Goal: Task Accomplishment & Management: Manage account settings

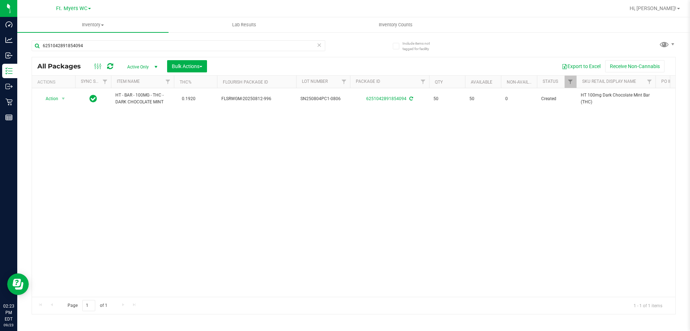
click at [116, 35] on div "6251042891854094" at bounding box center [193, 45] width 322 height 23
click at [100, 50] on input "6251042891854094" at bounding box center [179, 45] width 294 height 11
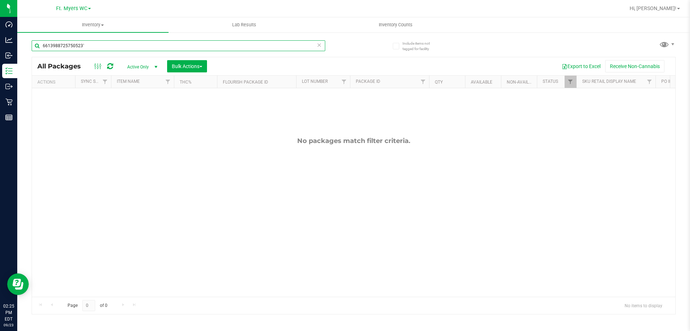
type input "6613988725750523`"
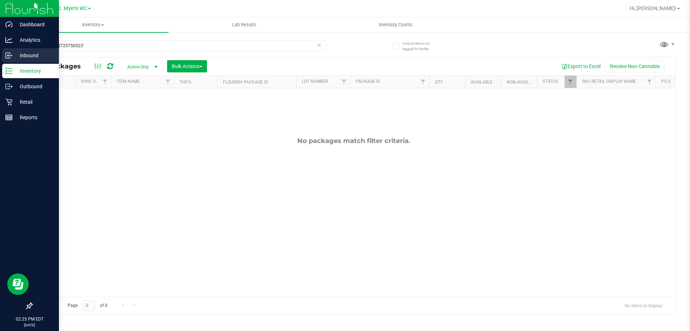
click at [12, 57] on icon at bounding box center [8, 55] width 7 height 7
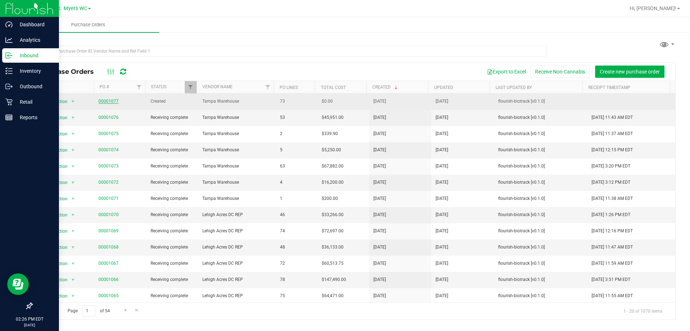
click at [106, 104] on link "00001077" at bounding box center [109, 101] width 20 height 5
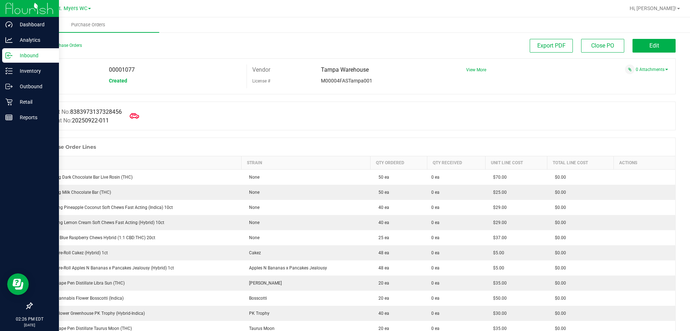
click at [139, 115] on icon at bounding box center [134, 115] width 9 height 9
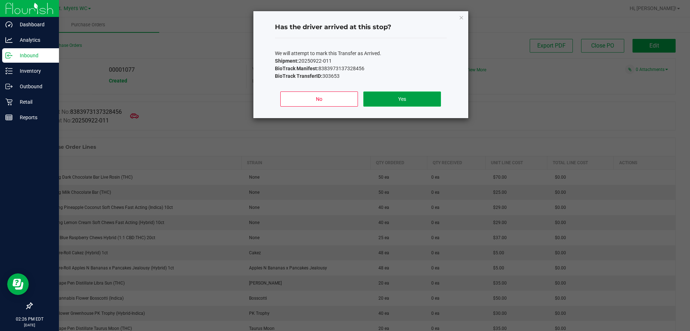
click at [407, 99] on button "Yes" at bounding box center [402, 98] width 77 height 15
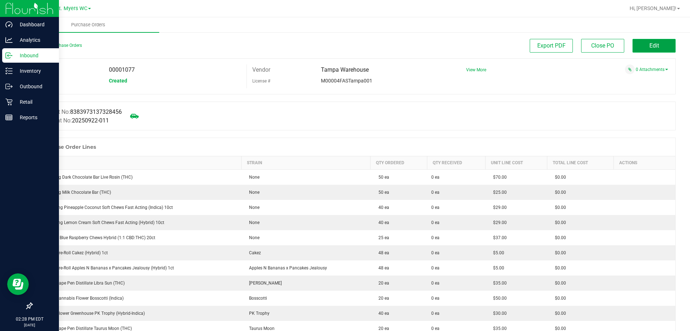
click at [658, 49] on button "Edit" at bounding box center [654, 46] width 43 height 14
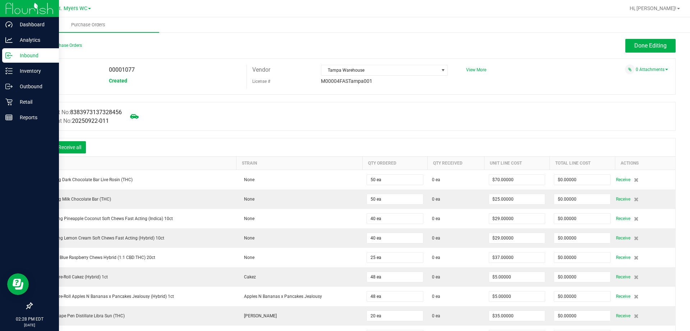
click at [46, 146] on icon at bounding box center [43, 148] width 6 height 6
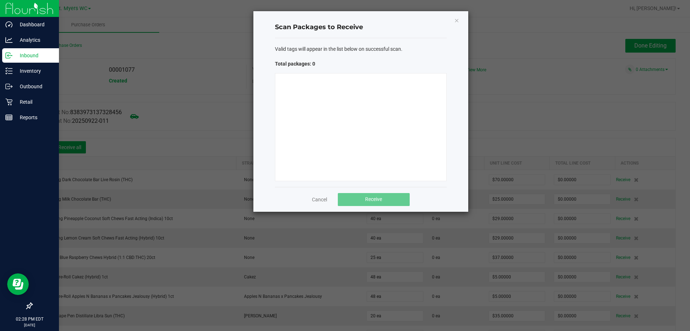
click at [347, 121] on div at bounding box center [361, 127] width 172 height 108
click at [345, 119] on div at bounding box center [361, 127] width 172 height 108
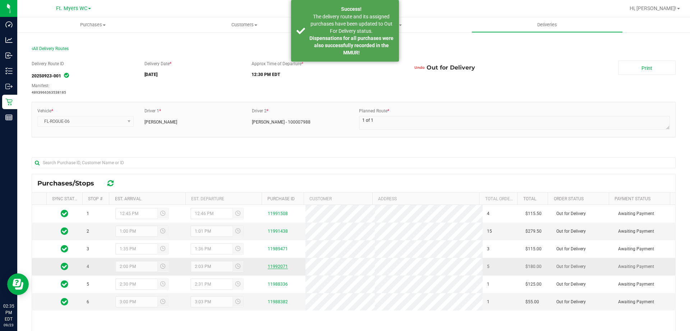
click at [279, 266] on link "11992071" at bounding box center [278, 266] width 20 height 5
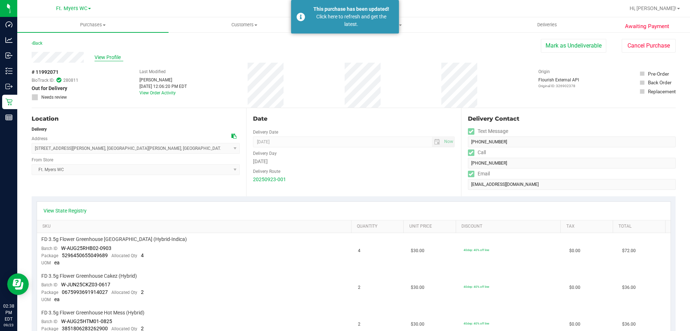
click at [109, 59] on span "View Profile" at bounding box center [109, 58] width 29 height 8
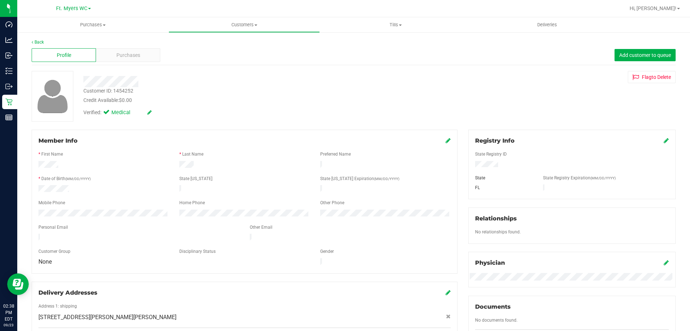
click at [142, 63] on div "Profile Purchases Add customer to queue" at bounding box center [354, 55] width 644 height 20
click at [100, 47] on div "Profile Purchases Add customer to queue" at bounding box center [354, 55] width 644 height 20
click at [114, 61] on div "Purchases" at bounding box center [128, 55] width 64 height 14
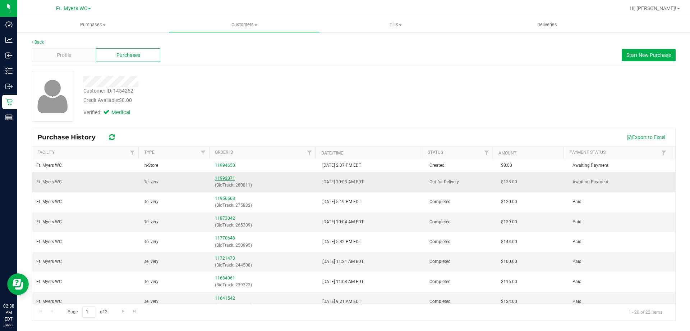
click at [219, 177] on link "11992071" at bounding box center [225, 178] width 20 height 5
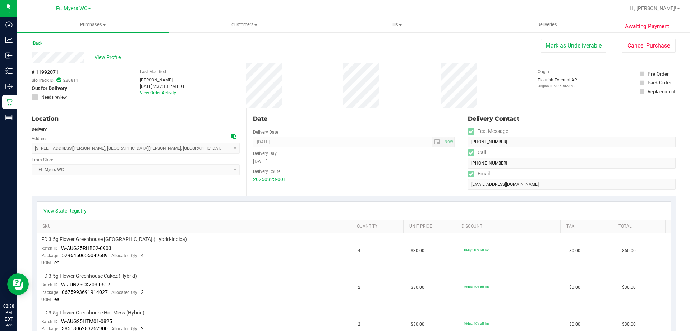
click at [160, 95] on div "Last Modified [PERSON_NAME] [DATE] 2:37:13 PM EDT View Order Activity" at bounding box center [162, 85] width 45 height 45
click at [163, 92] on link "View Order Activity" at bounding box center [158, 92] width 36 height 5
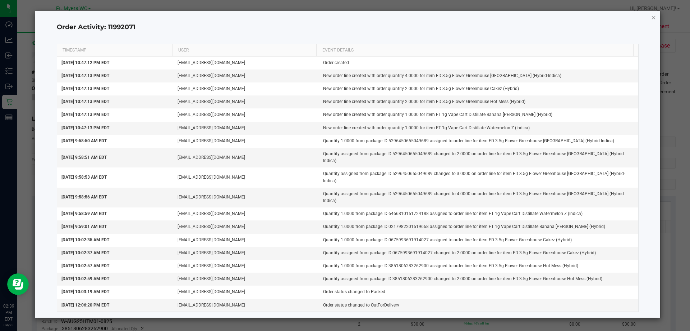
click at [655, 18] on icon "button" at bounding box center [654, 17] width 5 height 9
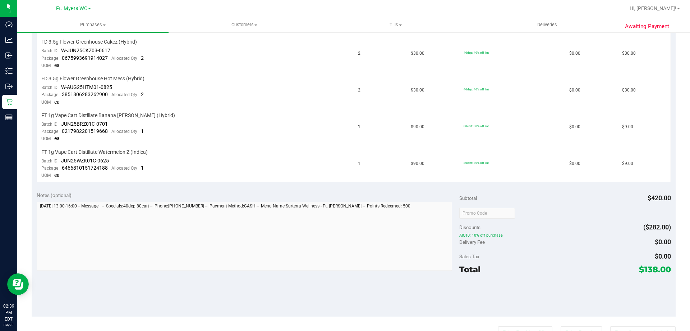
scroll to position [288, 0]
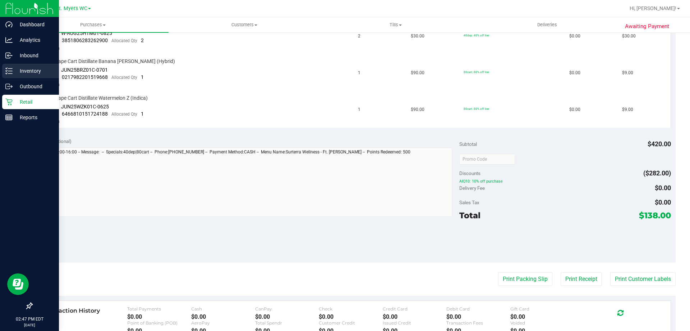
click at [5, 69] on div "Inventory" at bounding box center [30, 71] width 57 height 14
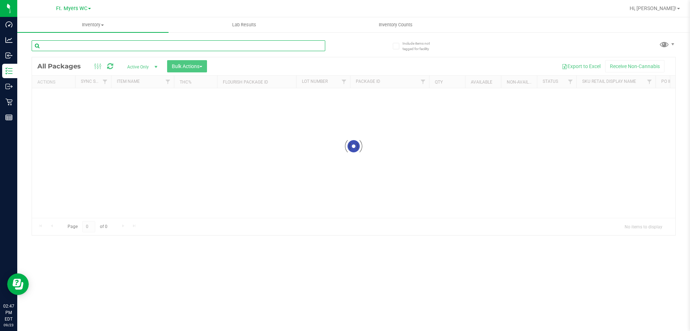
click at [82, 47] on input "text" at bounding box center [179, 45] width 294 height 11
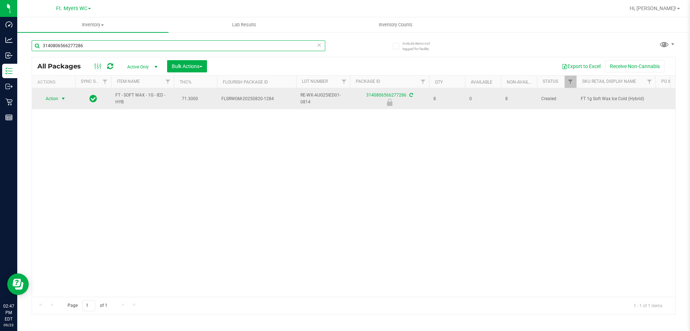
type input "3140806566277286"
click at [53, 101] on span "Action" at bounding box center [48, 99] width 19 height 10
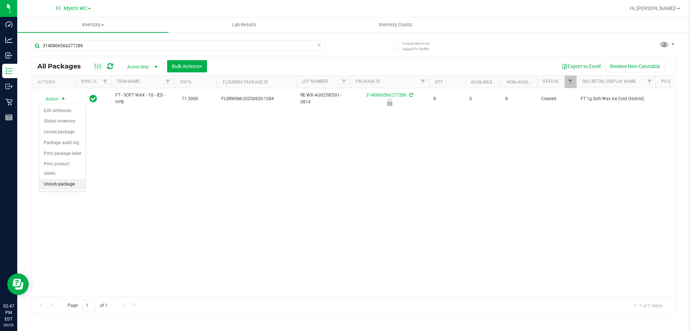
click at [61, 179] on li "Unlock package" at bounding box center [63, 184] width 46 height 11
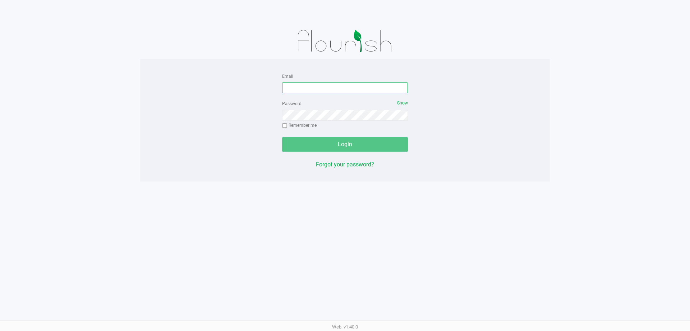
click at [296, 89] on input "Email" at bounding box center [345, 87] width 126 height 11
type input "[EMAIL_ADDRESS][DOMAIN_NAME]"
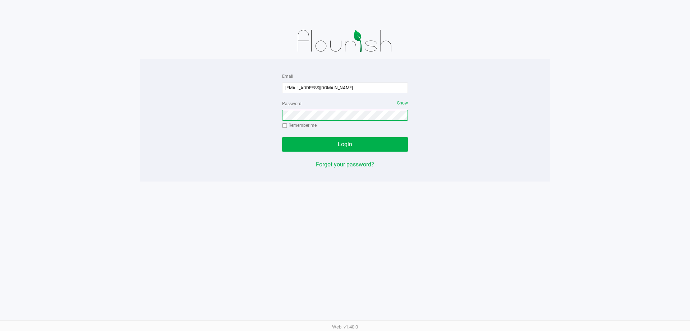
click at [282, 137] on button "Login" at bounding box center [345, 144] width 126 height 14
